Goal: Task Accomplishment & Management: Manage account settings

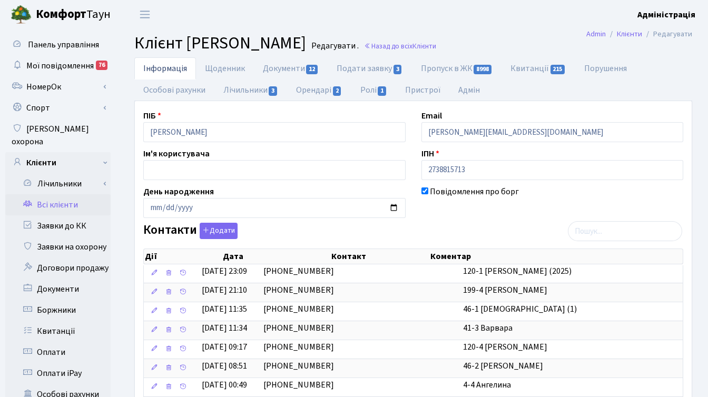
select select "25"
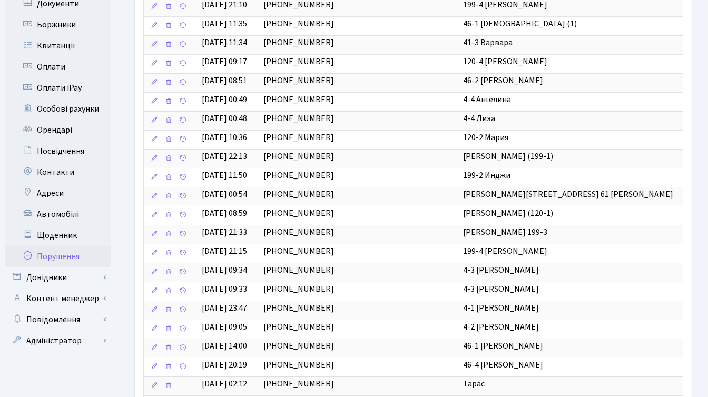
scroll to position [290, 0]
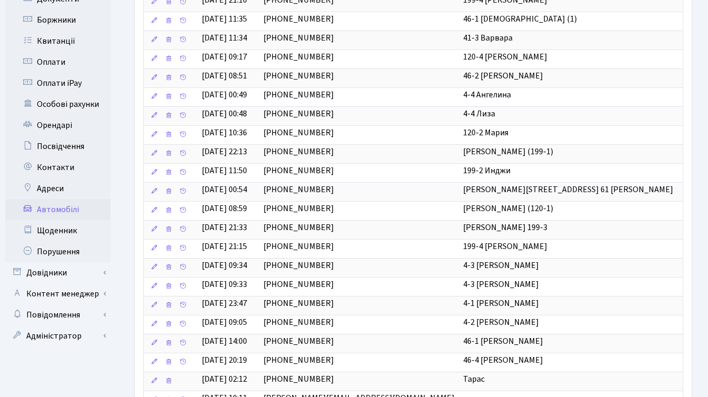
click at [70, 200] on link "Автомобілі" at bounding box center [57, 209] width 105 height 21
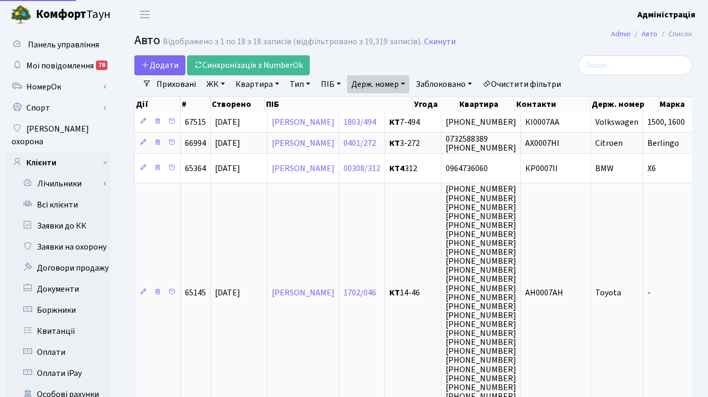
select select "25"
click at [439, 42] on link "Скинути" at bounding box center [440, 42] width 32 height 10
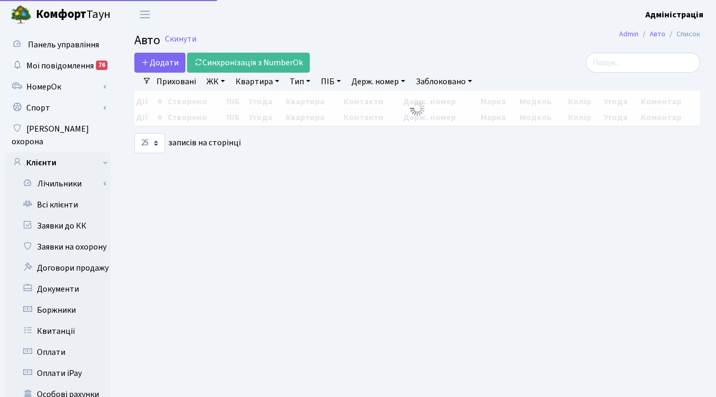
select select "25"
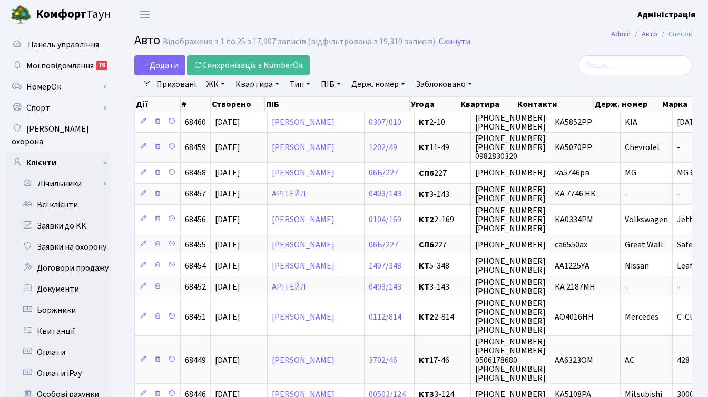
click at [215, 83] on link "ЖК" at bounding box center [215, 84] width 27 height 18
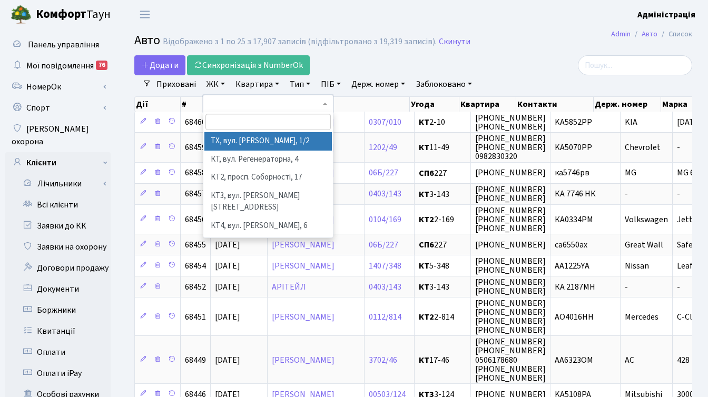
click at [259, 84] on link "Квартира" at bounding box center [257, 84] width 52 height 18
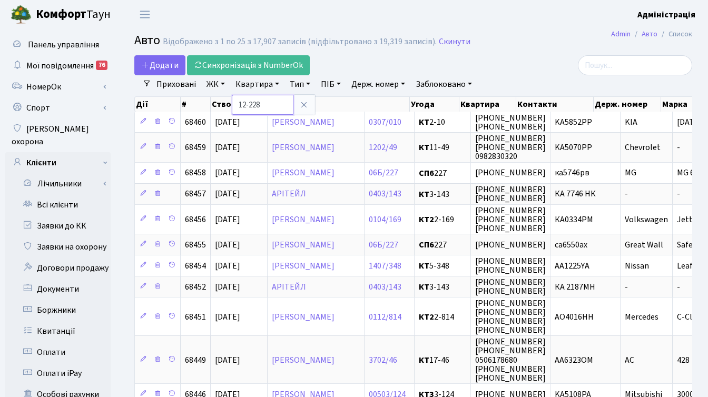
type input "12-228"
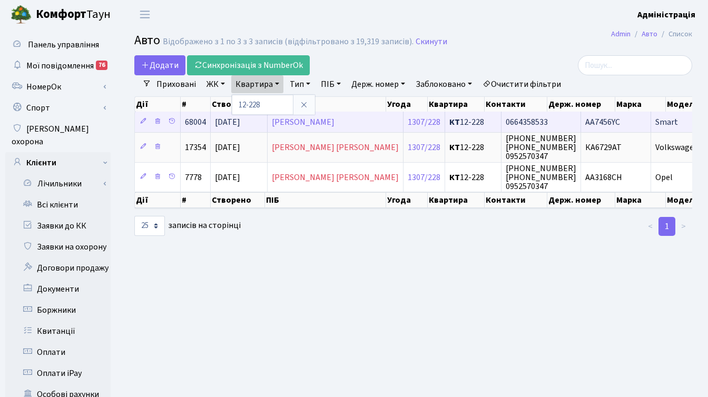
click at [586, 122] on span "AA7456YC" at bounding box center [603, 122] width 35 height 12
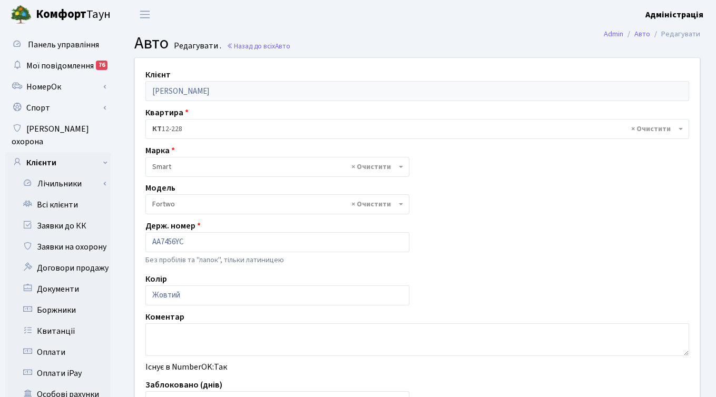
select select "2152"
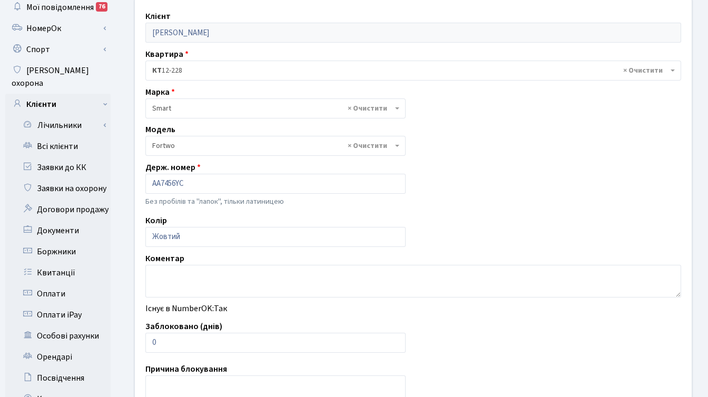
scroll to position [64, 0]
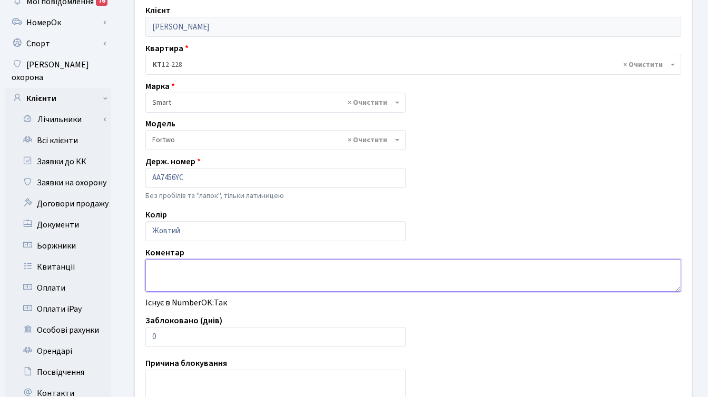
click at [304, 269] on textarea at bounding box center [413, 275] width 536 height 33
type textarea "К"
click at [283, 271] on textarea at bounding box center [413, 275] width 536 height 33
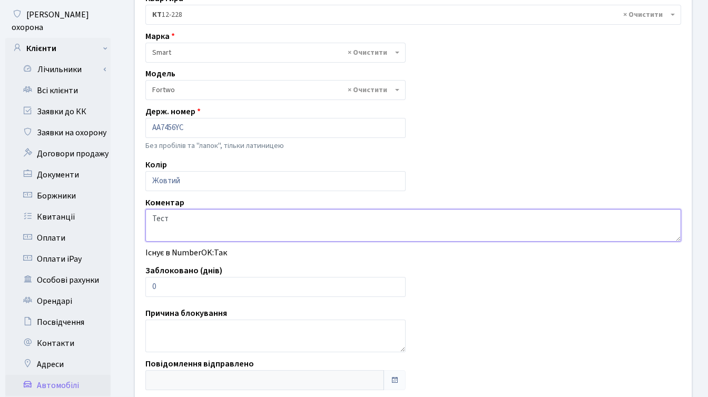
scroll to position [259, 0]
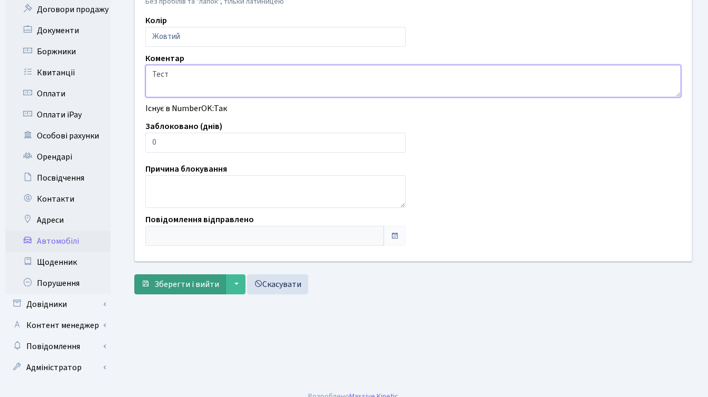
type textarea "Тест"
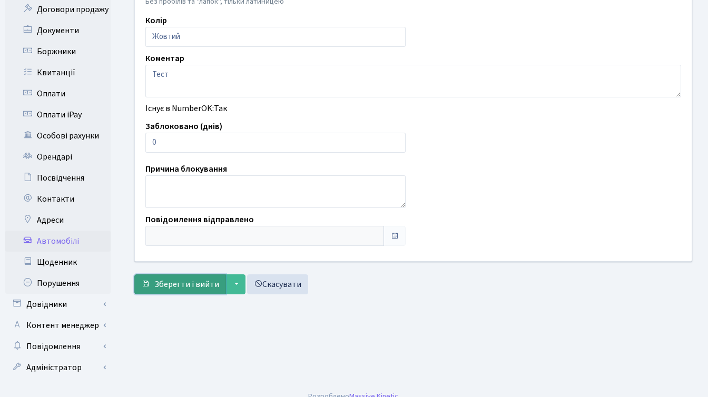
click at [171, 284] on span "Зберегти і вийти" at bounding box center [186, 285] width 65 height 12
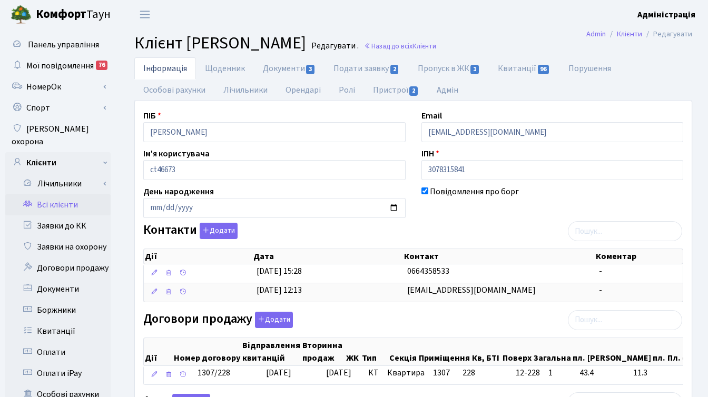
click at [678, 14] on b "Адміністрація" at bounding box center [667, 15] width 58 height 12
click at [622, 56] on link "Вийти" at bounding box center [642, 58] width 105 height 16
